Goal: Entertainment & Leisure: Browse casually

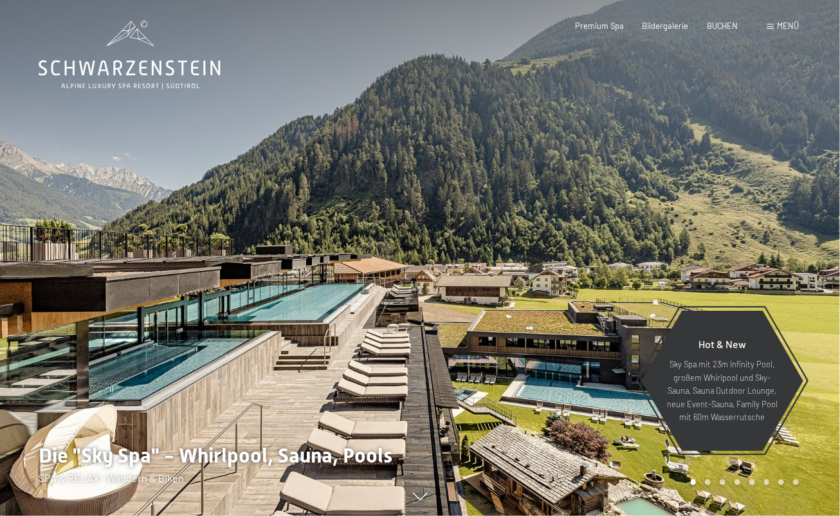
click at [771, 27] on span at bounding box center [770, 27] width 7 height 6
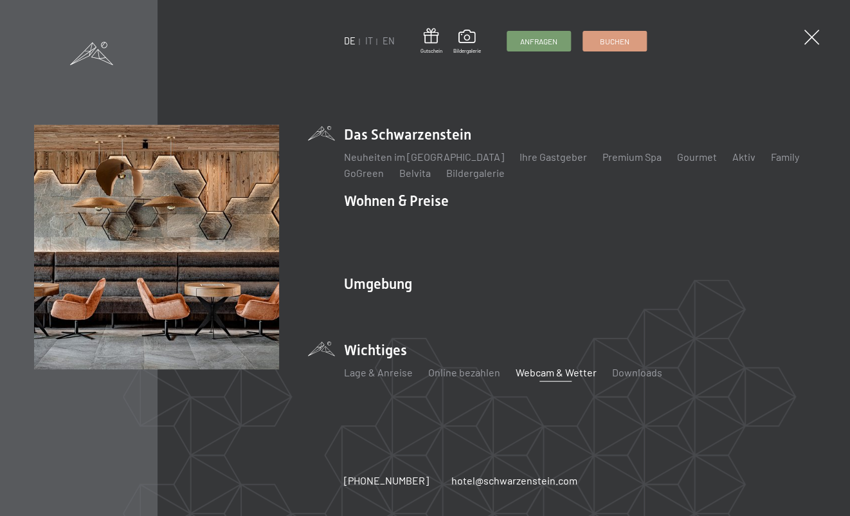
click at [533, 367] on link "Webcam & Wetter" at bounding box center [555, 372] width 81 height 12
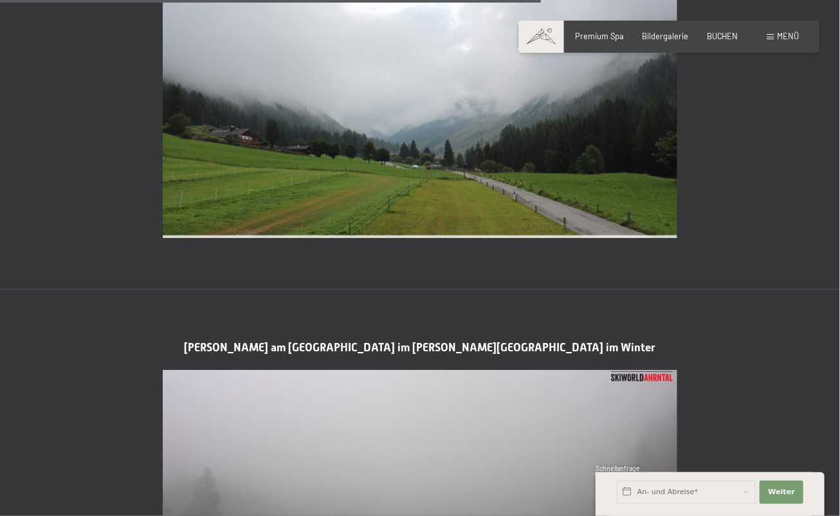
scroll to position [2316, 0]
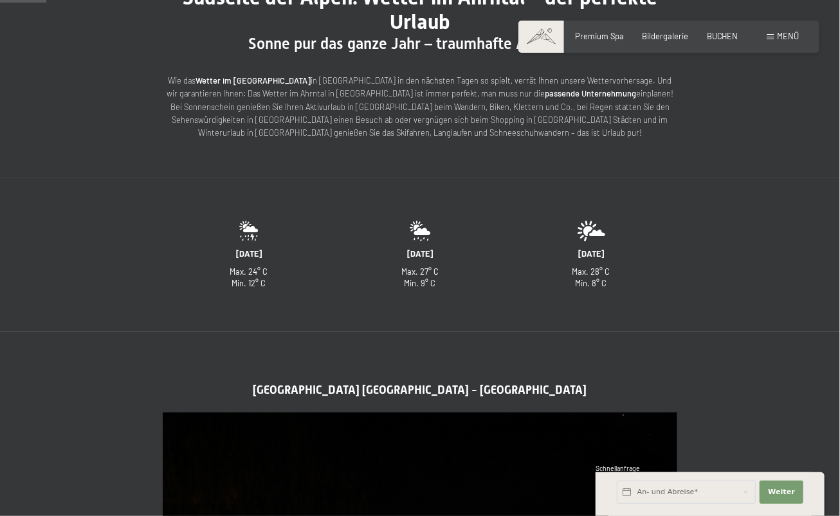
scroll to position [257, 0]
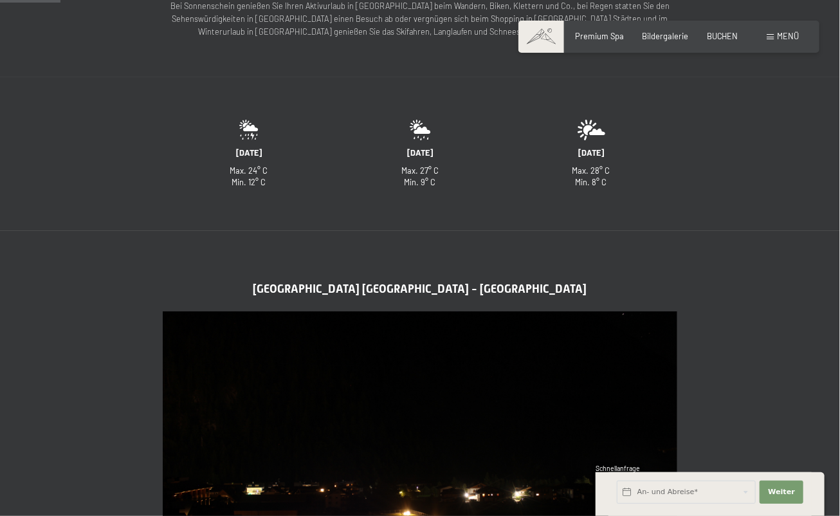
click at [373, 435] on img at bounding box center [420, 455] width 515 height 289
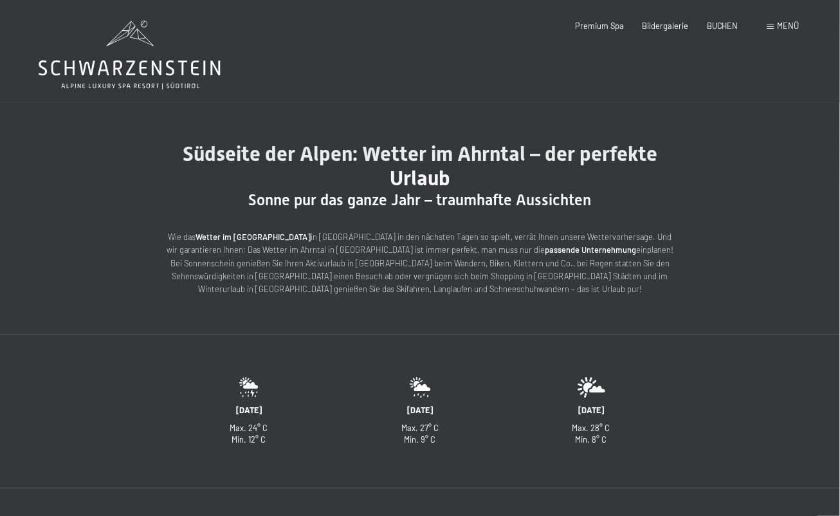
click at [99, 44] on icon at bounding box center [130, 55] width 182 height 69
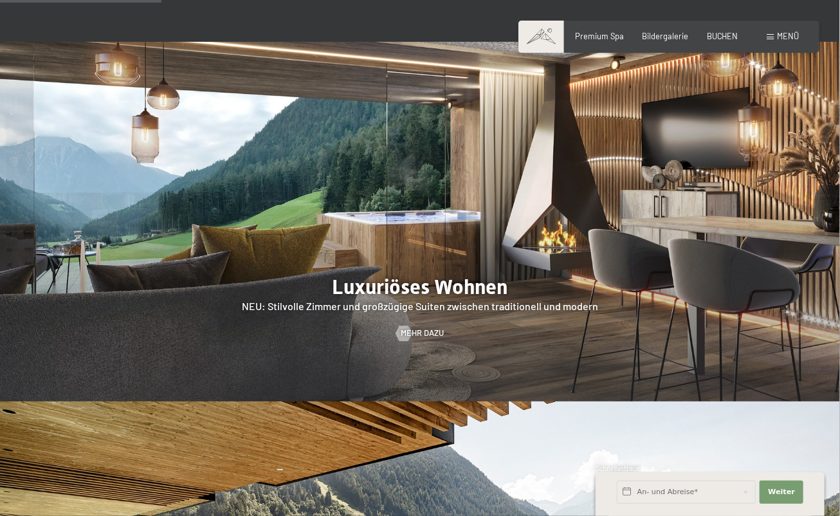
scroll to position [1029, 0]
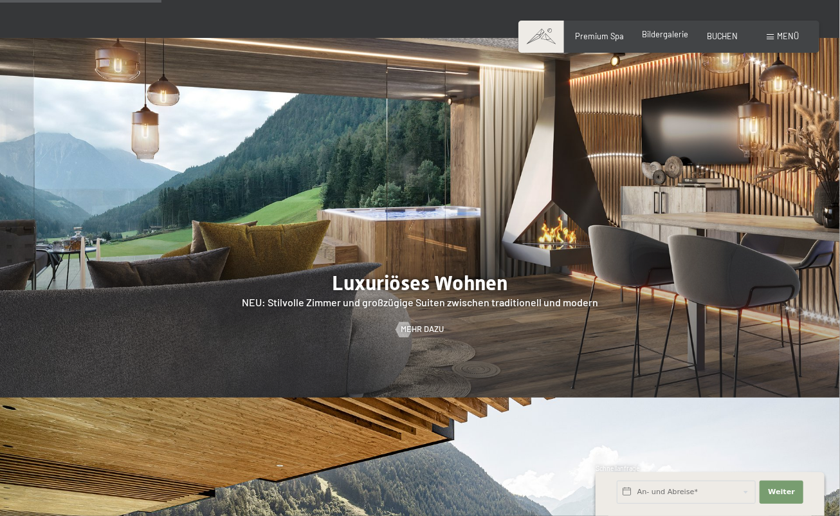
click at [676, 34] on span "Bildergalerie" at bounding box center [666, 34] width 46 height 10
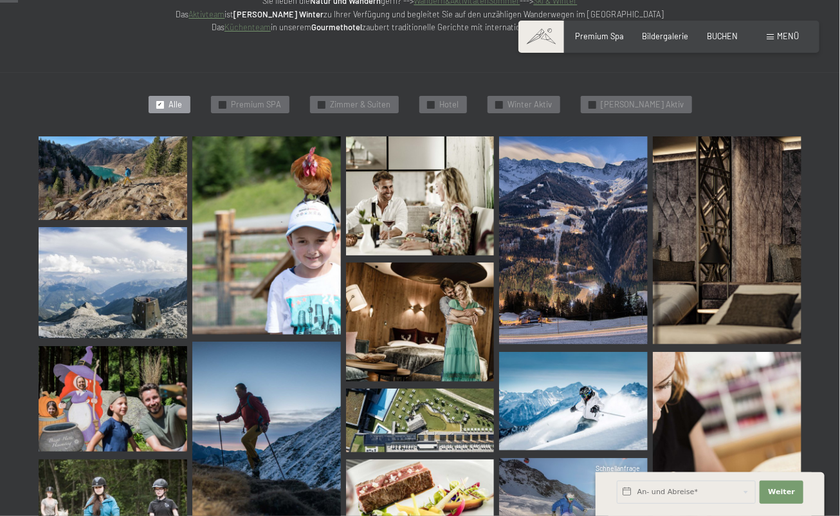
scroll to position [257, 0]
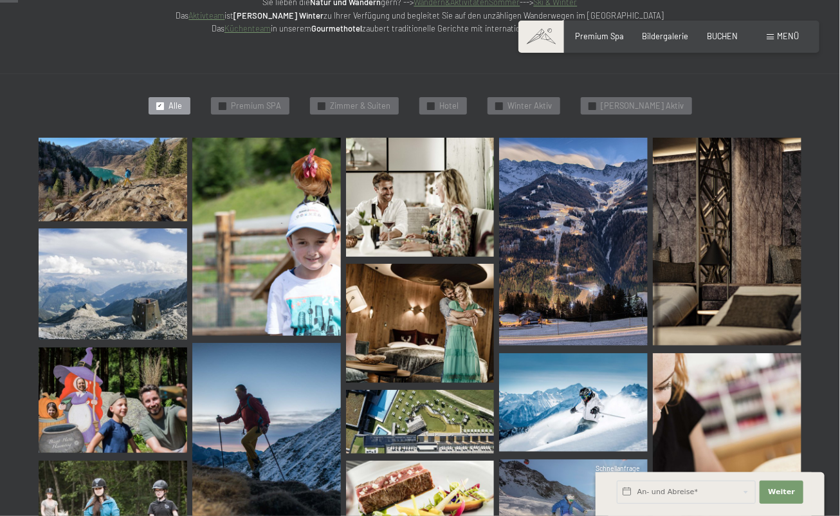
click at [410, 419] on img at bounding box center [420, 422] width 149 height 64
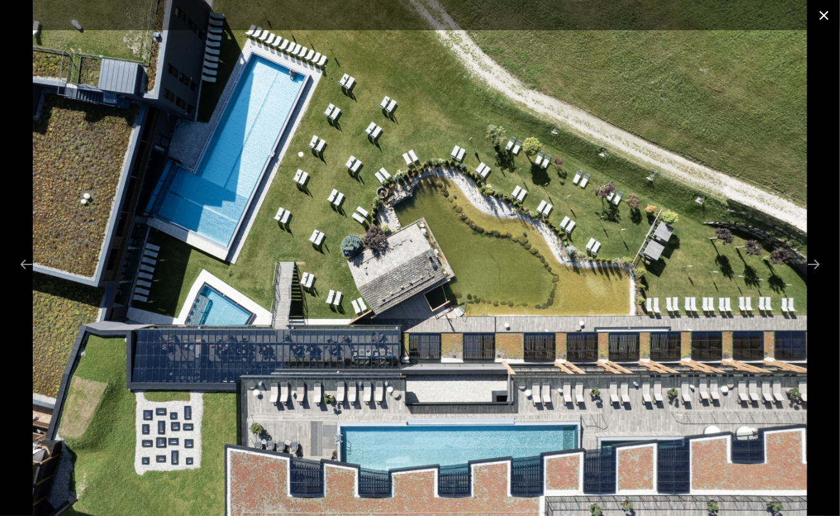
click at [822, 15] on button "Close gallery" at bounding box center [824, 15] width 32 height 30
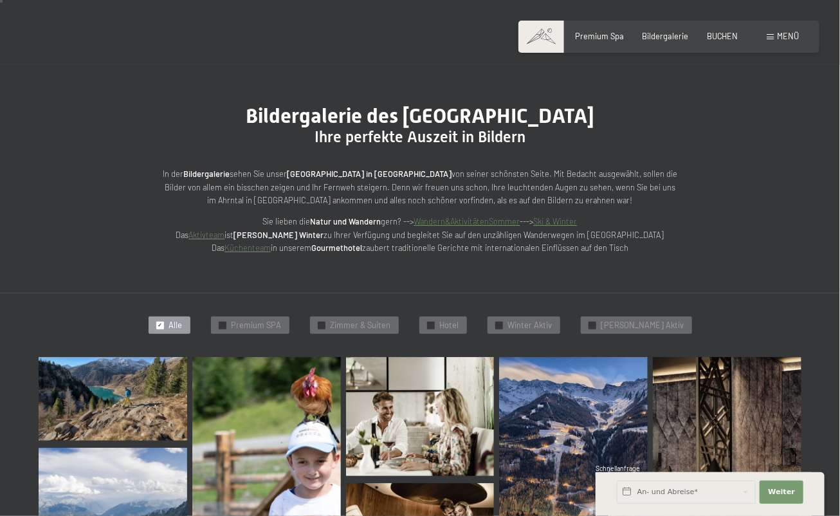
scroll to position [0, 0]
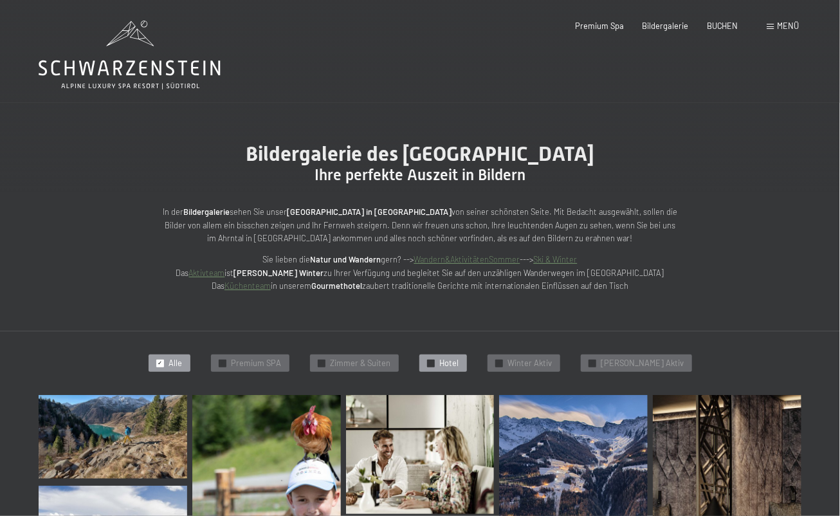
click at [452, 363] on div "✓ Hotel" at bounding box center [443, 363] width 48 height 18
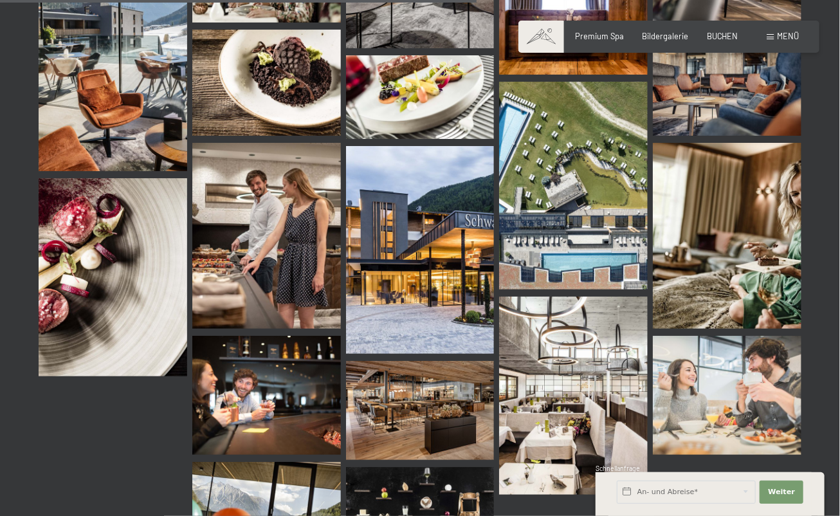
scroll to position [1206, 0]
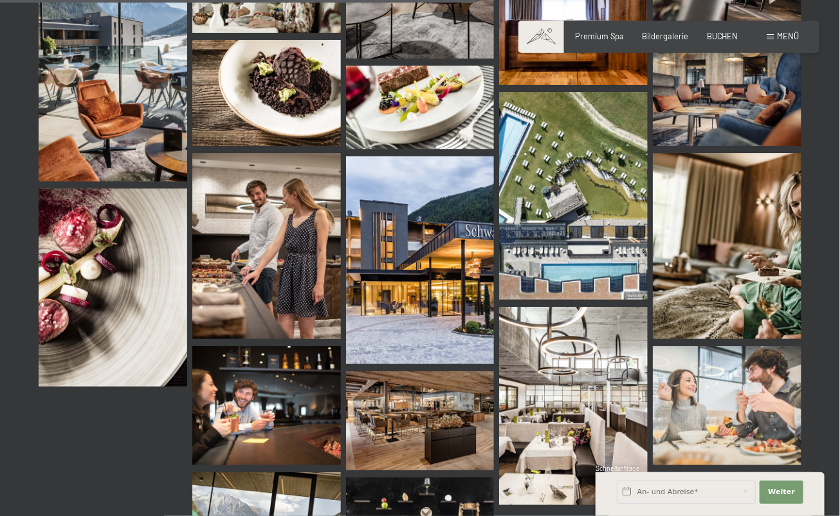
click at [451, 408] on img at bounding box center [420, 420] width 149 height 99
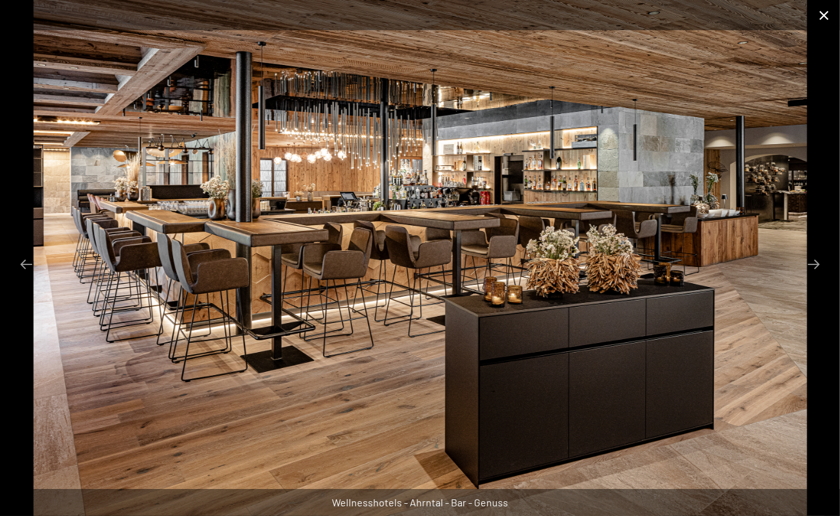
click at [827, 12] on button "Close gallery" at bounding box center [824, 15] width 32 height 30
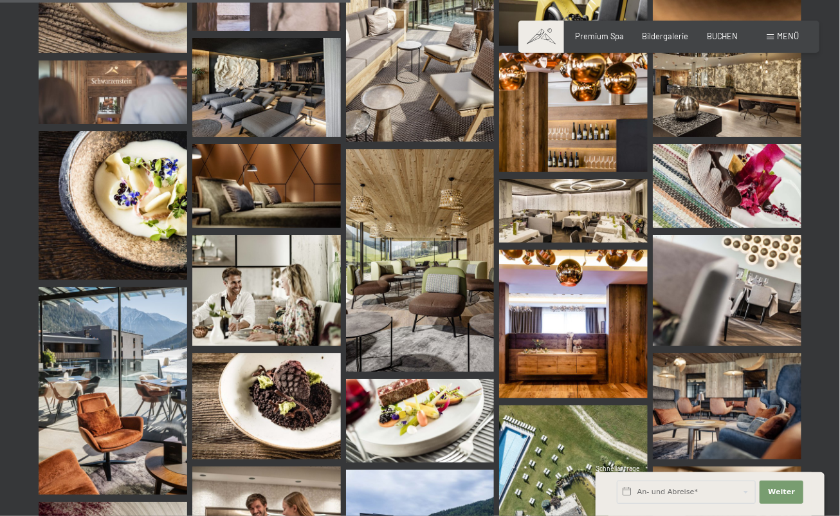
scroll to position [884, 0]
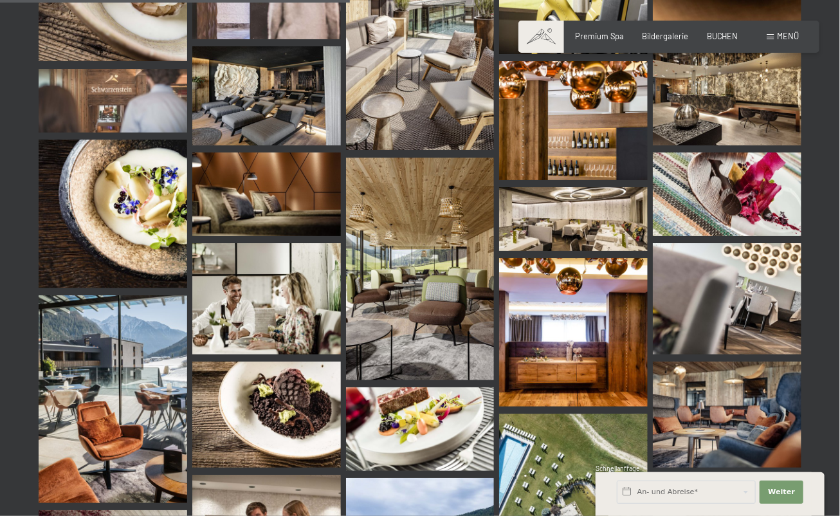
click at [416, 309] on img at bounding box center [420, 269] width 149 height 223
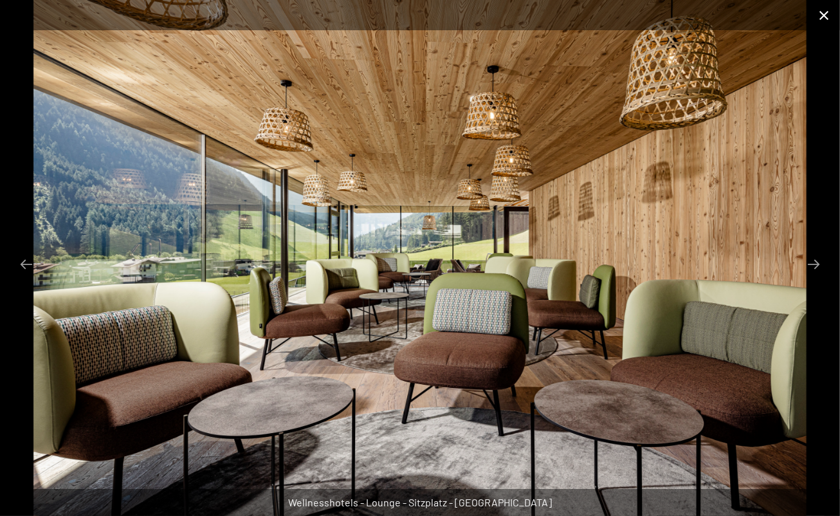
click at [821, 17] on button "Close gallery" at bounding box center [824, 15] width 32 height 30
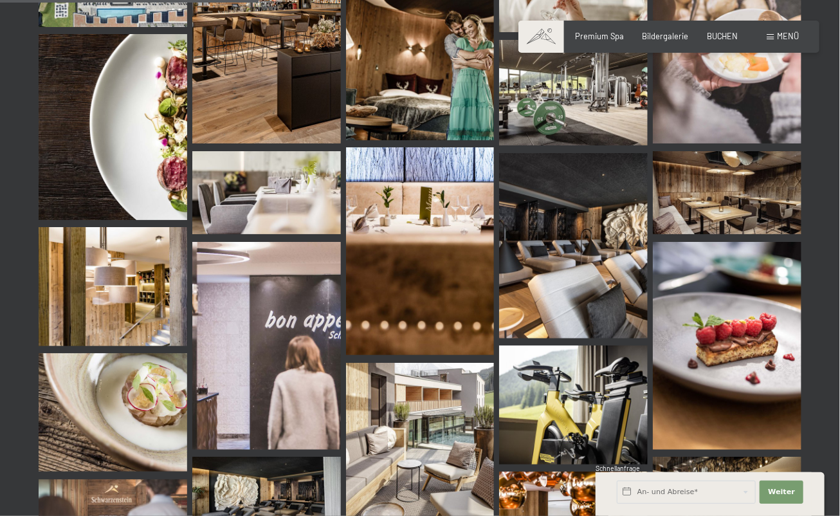
scroll to position [434, 0]
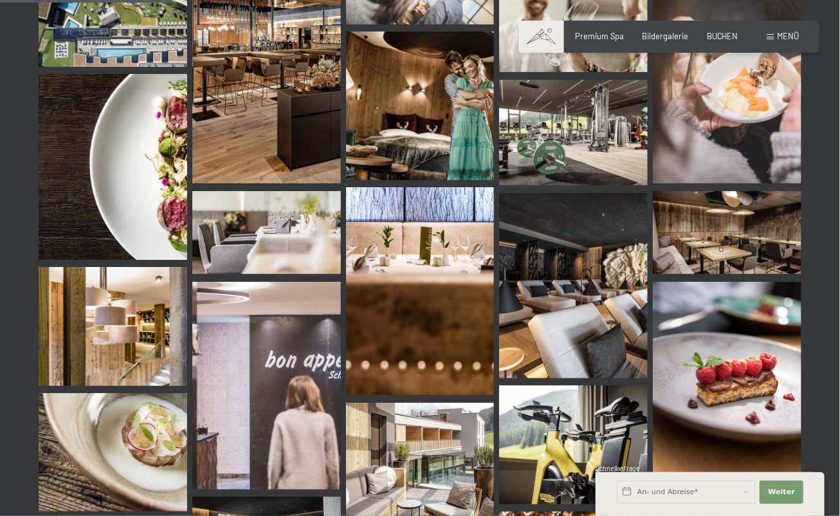
click at [574, 322] on img at bounding box center [573, 285] width 149 height 185
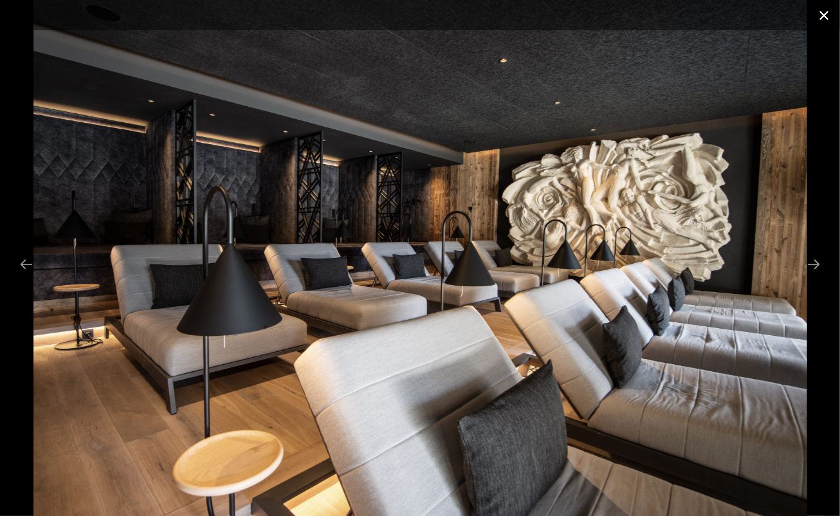
click at [821, 17] on button "Close gallery" at bounding box center [824, 15] width 32 height 30
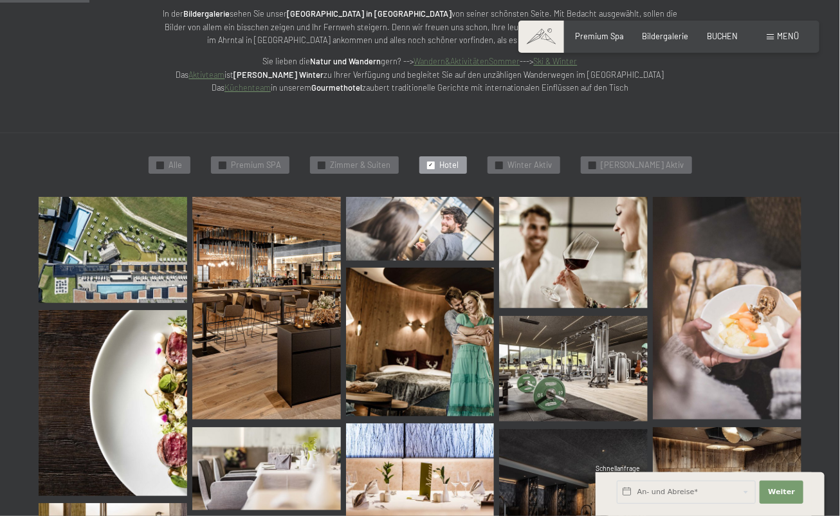
scroll to position [113, 0]
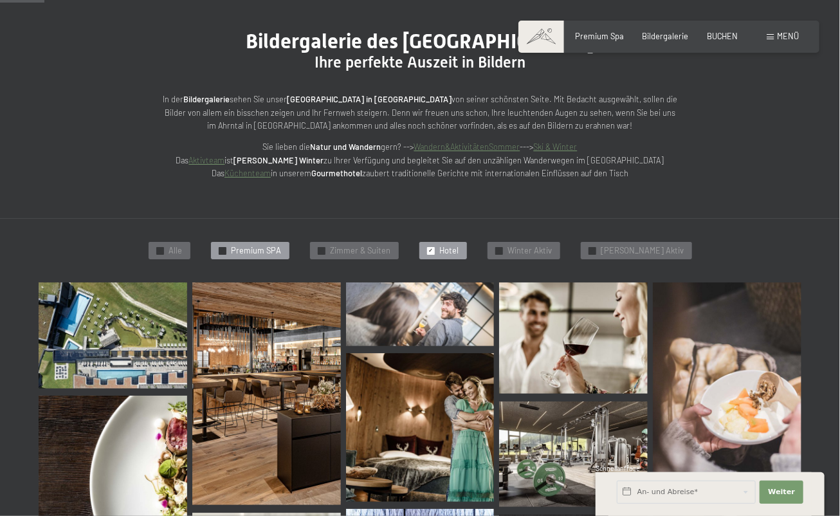
click at [224, 247] on span "✓" at bounding box center [222, 250] width 5 height 7
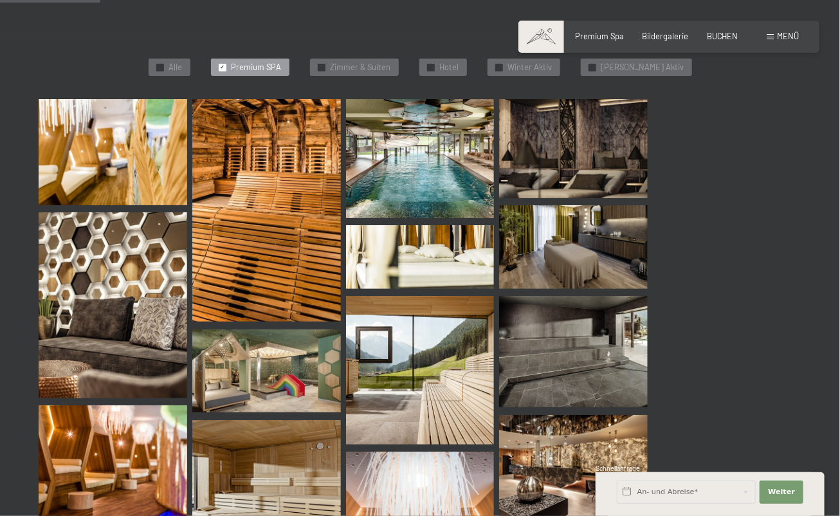
scroll to position [370, 0]
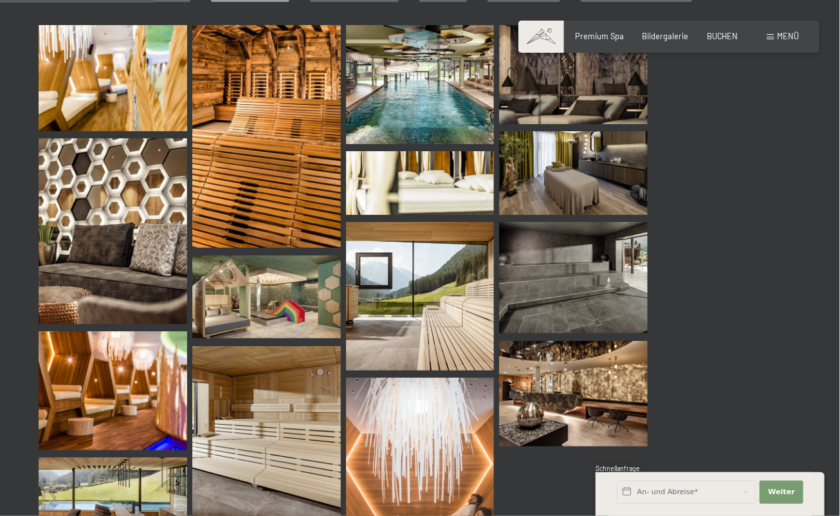
click at [404, 92] on img at bounding box center [420, 84] width 149 height 119
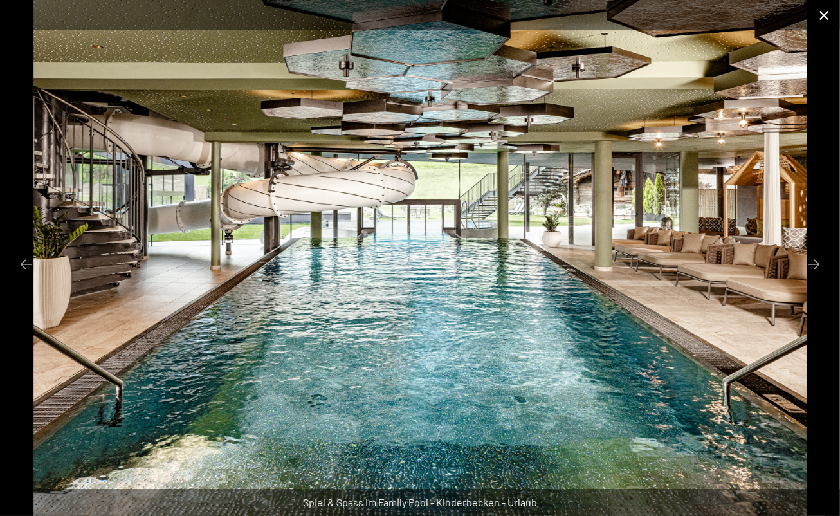
click at [825, 14] on button "Close gallery" at bounding box center [824, 15] width 32 height 30
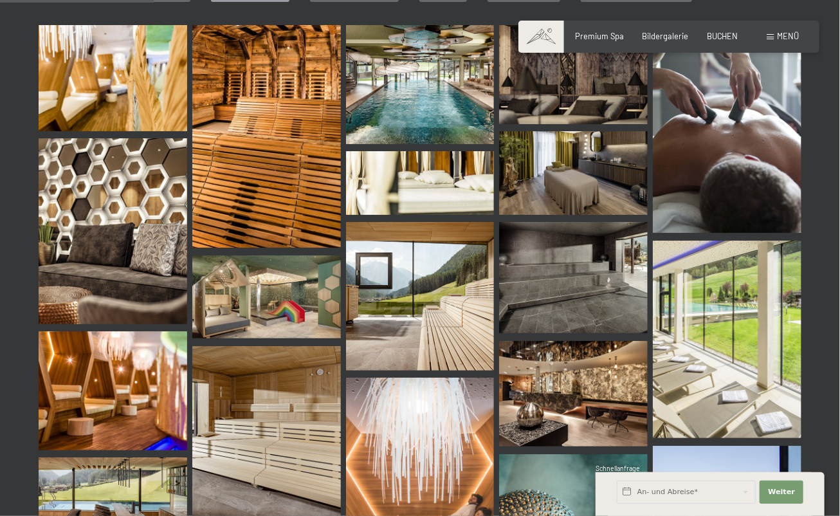
click at [122, 427] on img at bounding box center [113, 390] width 149 height 119
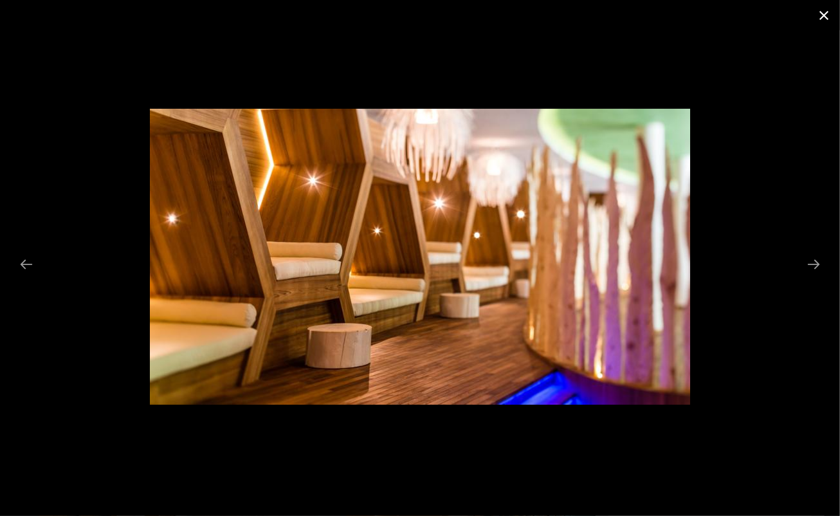
click at [821, 14] on button "Close gallery" at bounding box center [824, 15] width 32 height 30
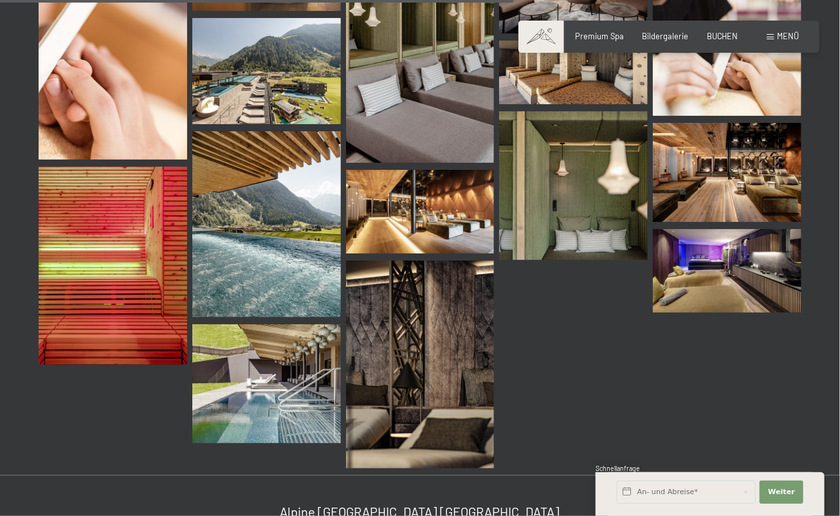
scroll to position [1206, 0]
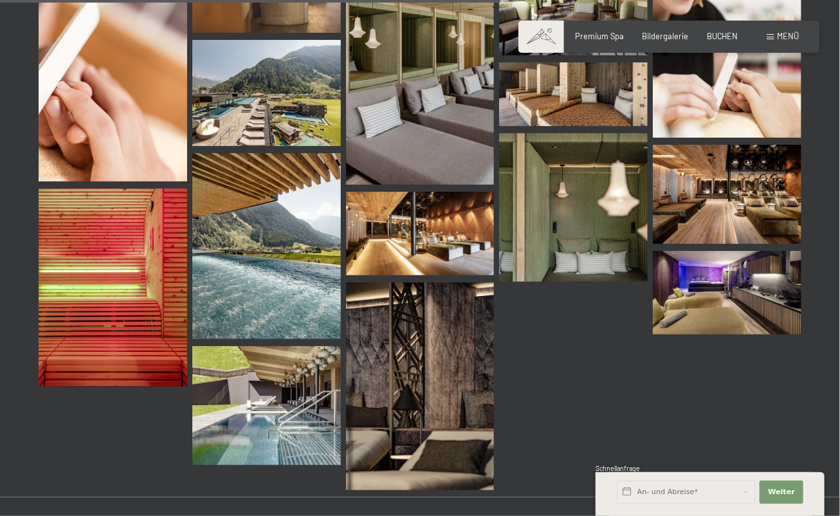
click at [758, 298] on img at bounding box center [727, 293] width 149 height 84
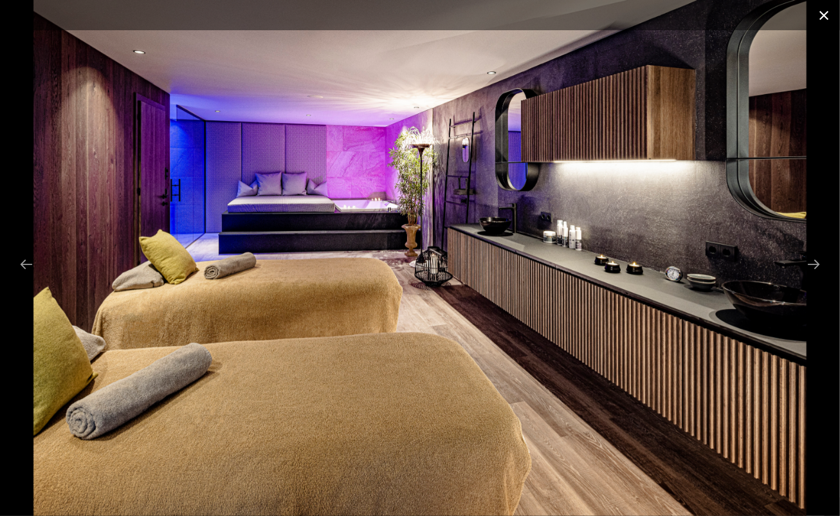
click at [827, 11] on button "Close gallery" at bounding box center [824, 15] width 32 height 30
